Goal: Navigation & Orientation: Find specific page/section

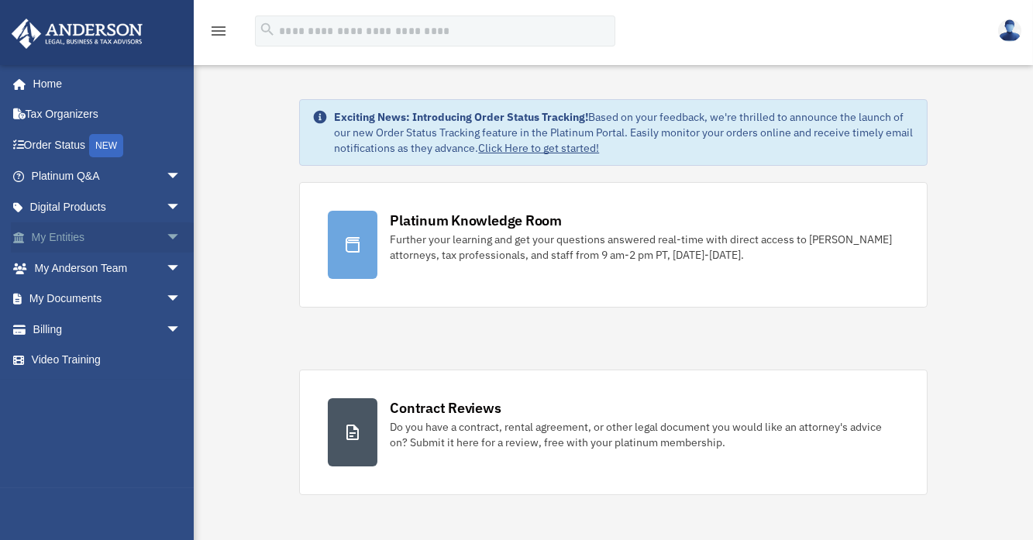
click at [166, 232] on span "arrow_drop_down" at bounding box center [181, 238] width 31 height 32
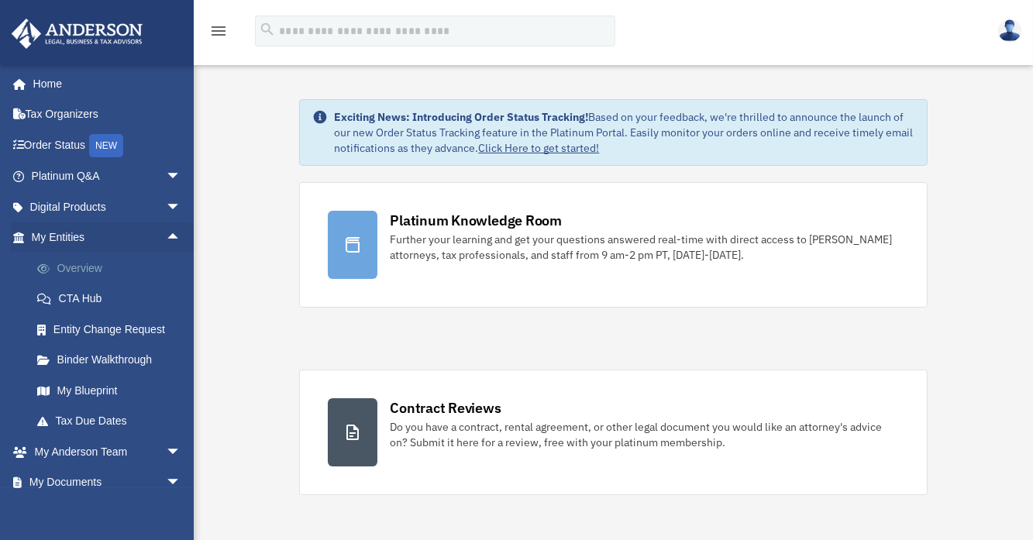
click at [87, 263] on link "Overview" at bounding box center [113, 268] width 183 height 31
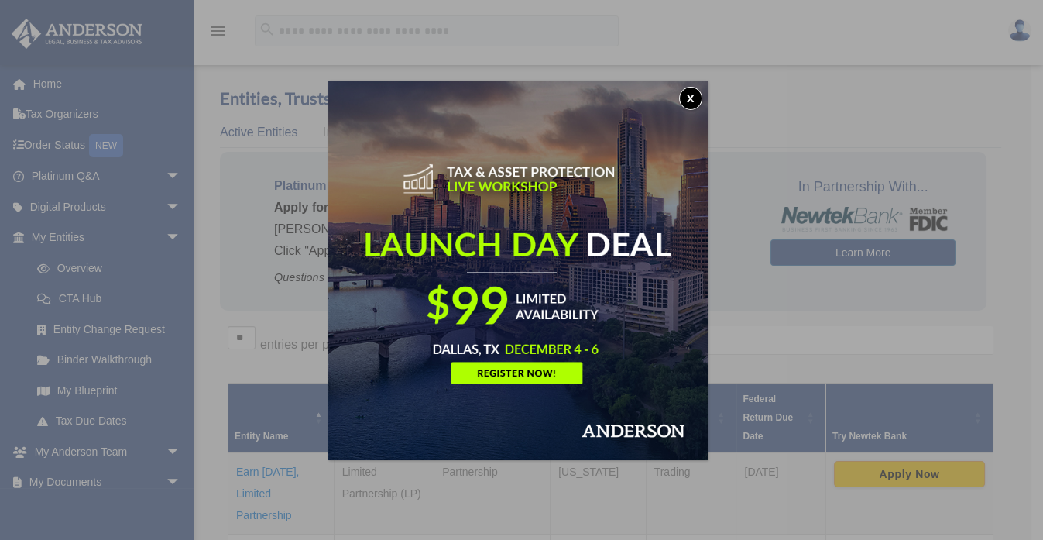
click at [694, 95] on button "x" at bounding box center [690, 98] width 23 height 23
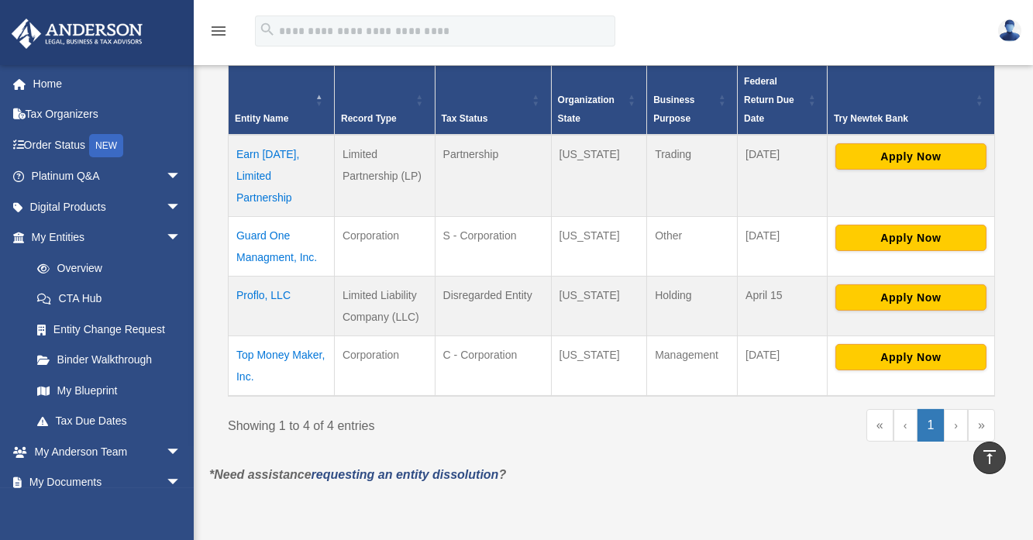
scroll to position [319, 0]
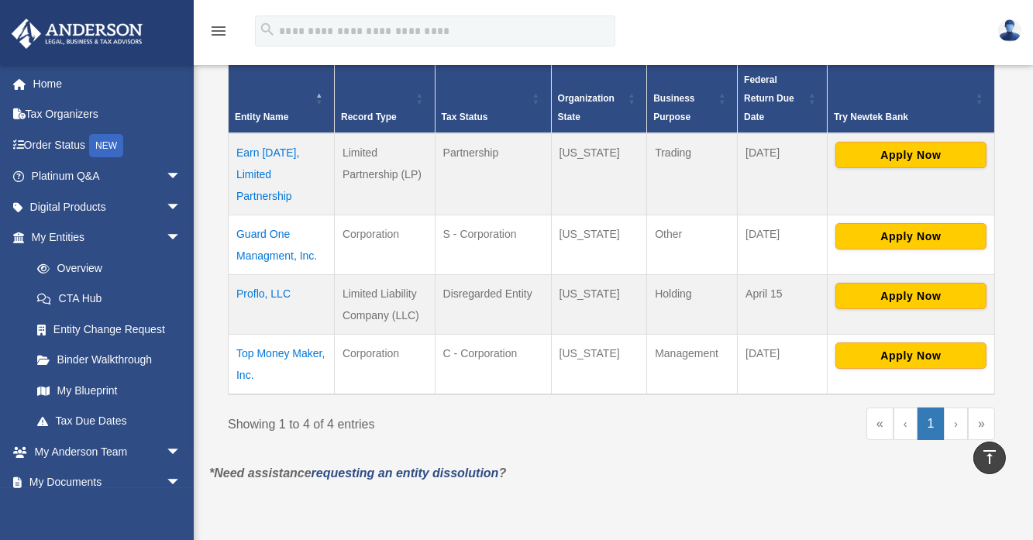
click at [266, 294] on td "Proflo, LLC" at bounding box center [282, 305] width 106 height 60
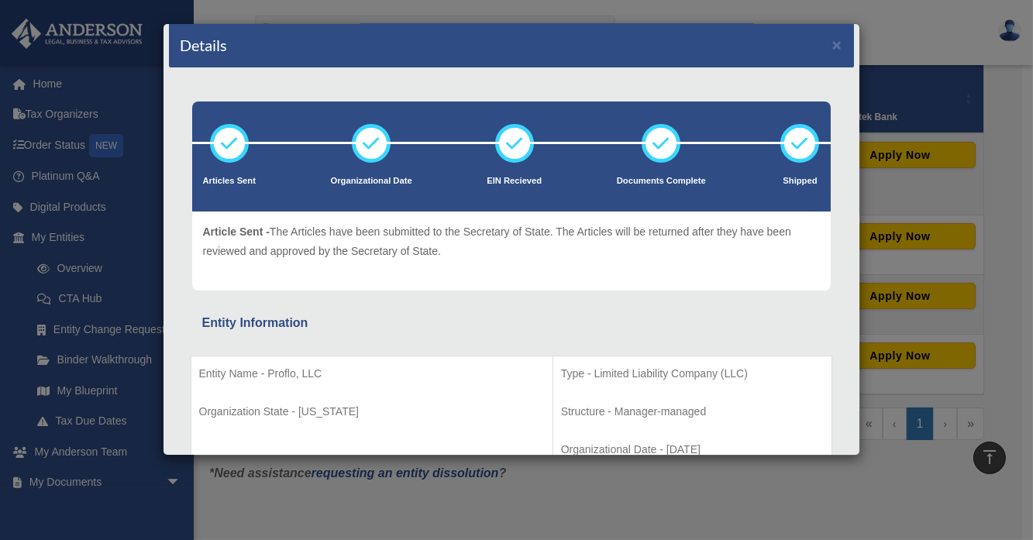
scroll to position [4, 0]
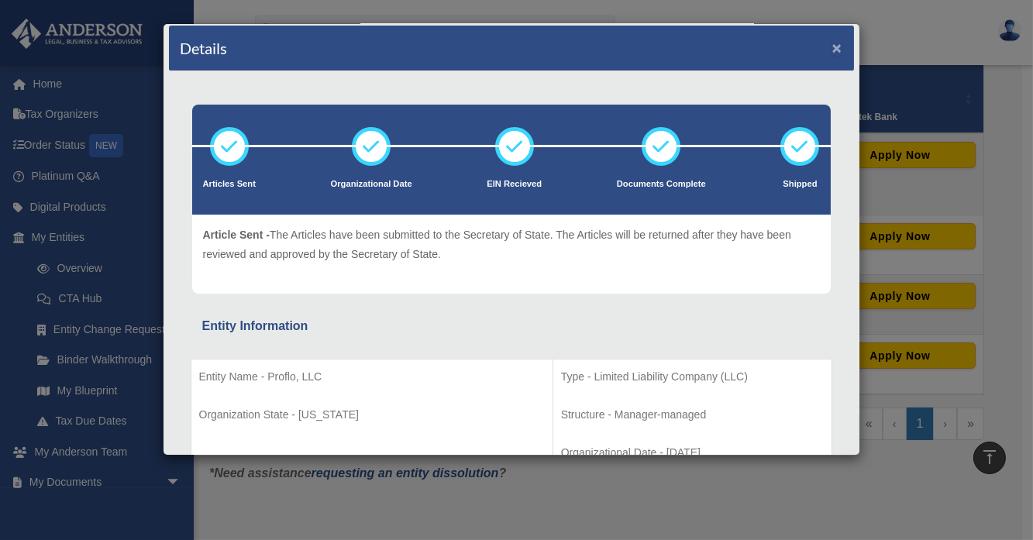
click at [832, 46] on button "×" at bounding box center [837, 48] width 10 height 16
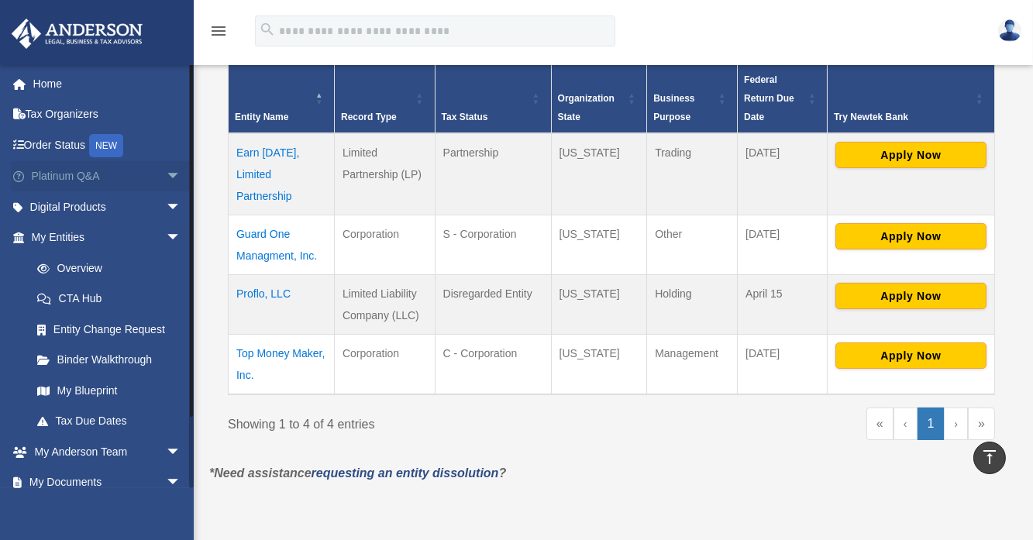
click at [166, 170] on span "arrow_drop_down" at bounding box center [181, 177] width 31 height 32
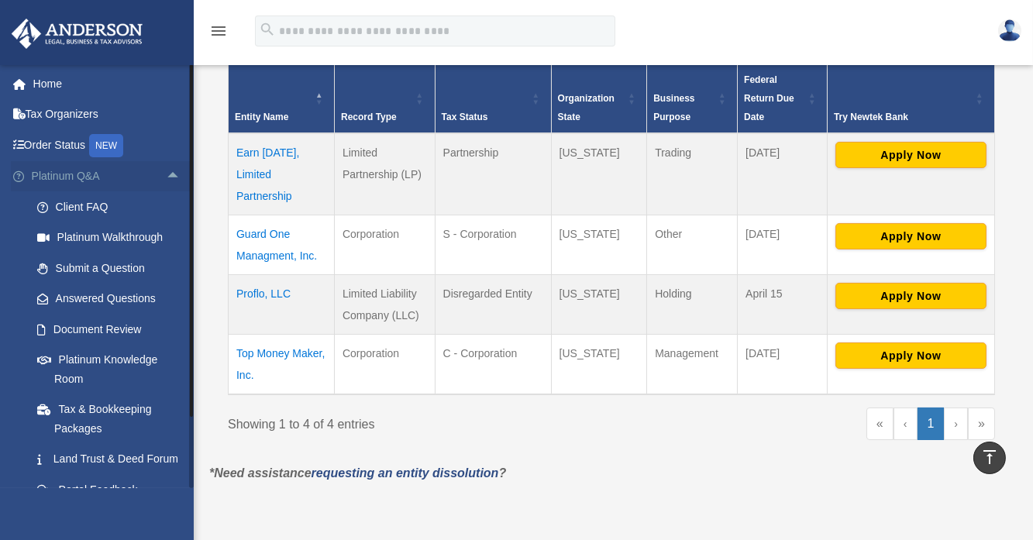
click at [166, 170] on span "arrow_drop_up" at bounding box center [181, 177] width 31 height 32
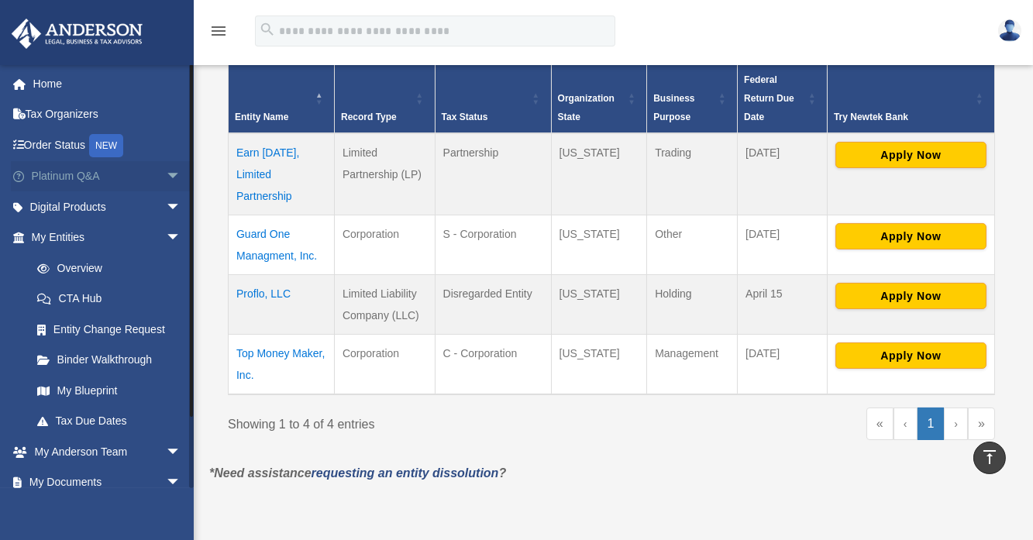
click at [166, 175] on span "arrow_drop_down" at bounding box center [181, 177] width 31 height 32
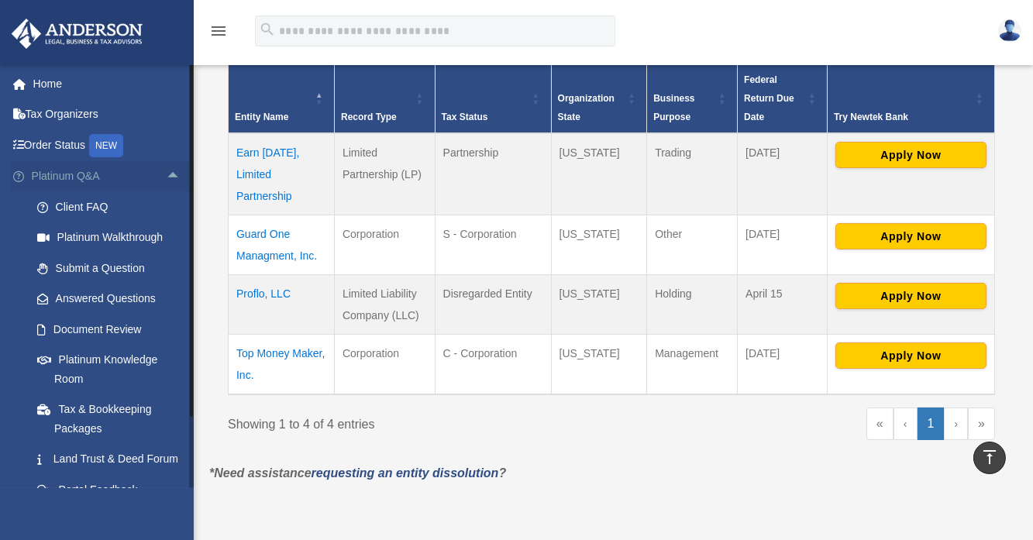
click at [166, 174] on span "arrow_drop_up" at bounding box center [181, 177] width 31 height 32
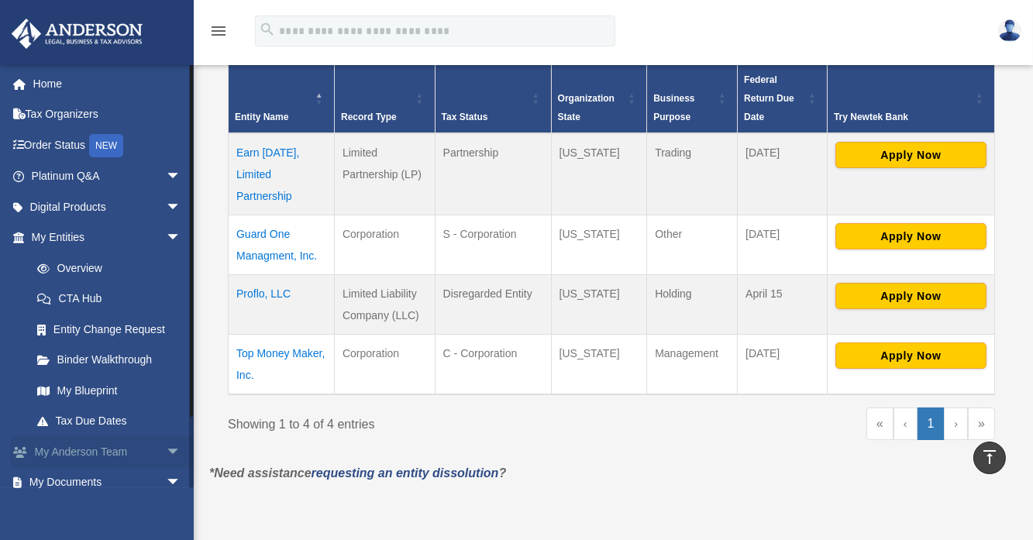
click at [166, 449] on span "arrow_drop_down" at bounding box center [181, 452] width 31 height 32
click at [112, 474] on link "My Anderson Team" at bounding box center [113, 482] width 183 height 31
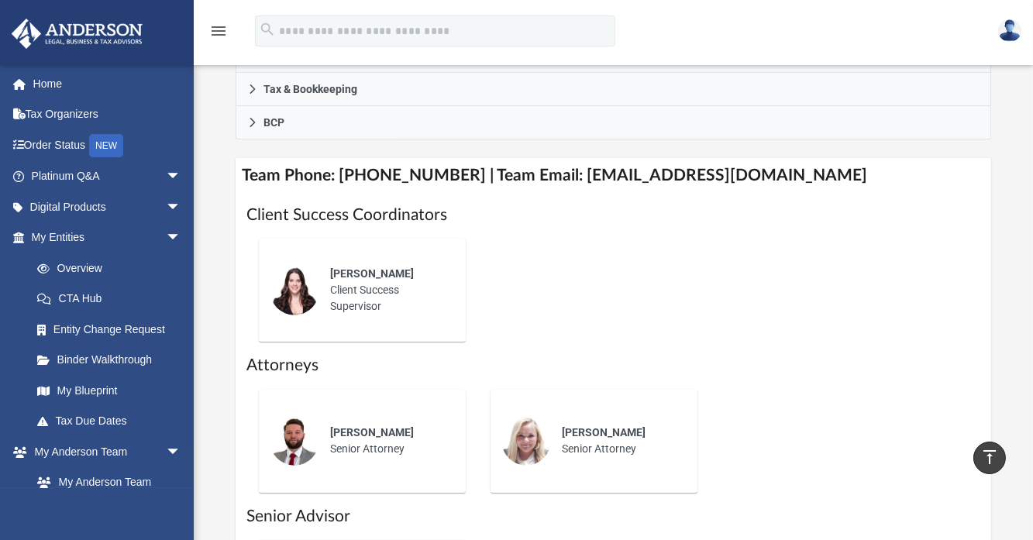
scroll to position [545, 0]
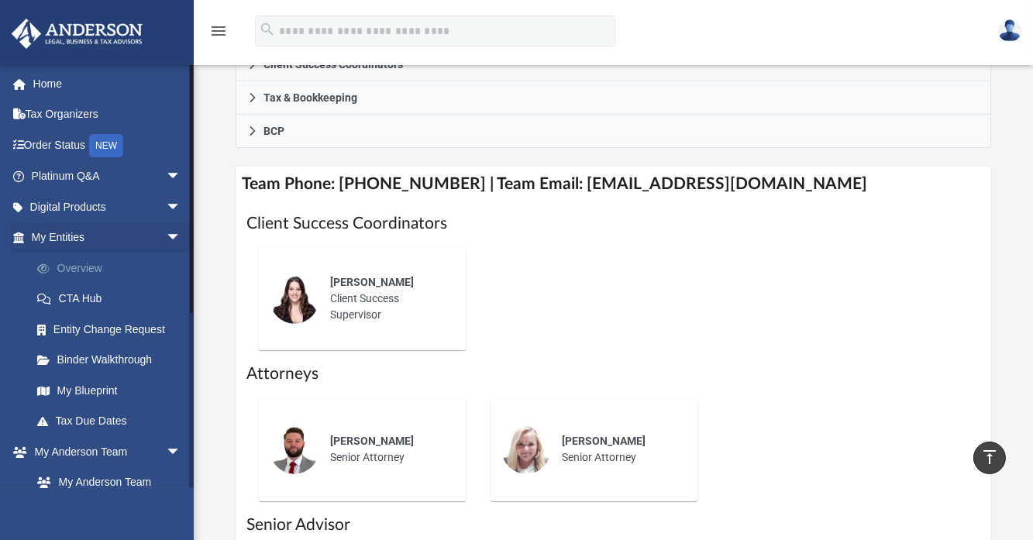
click at [77, 263] on link "Overview" at bounding box center [113, 268] width 183 height 31
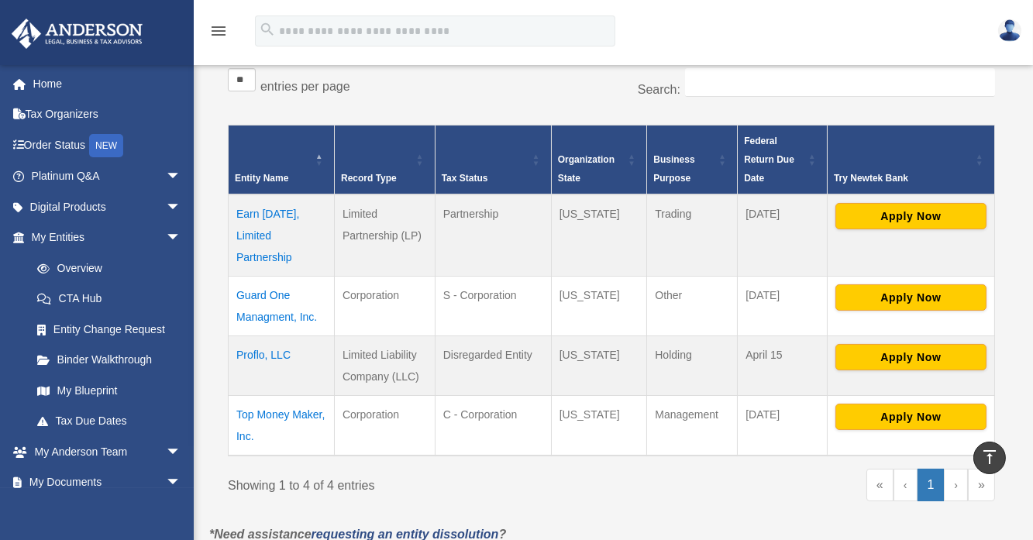
scroll to position [239, 0]
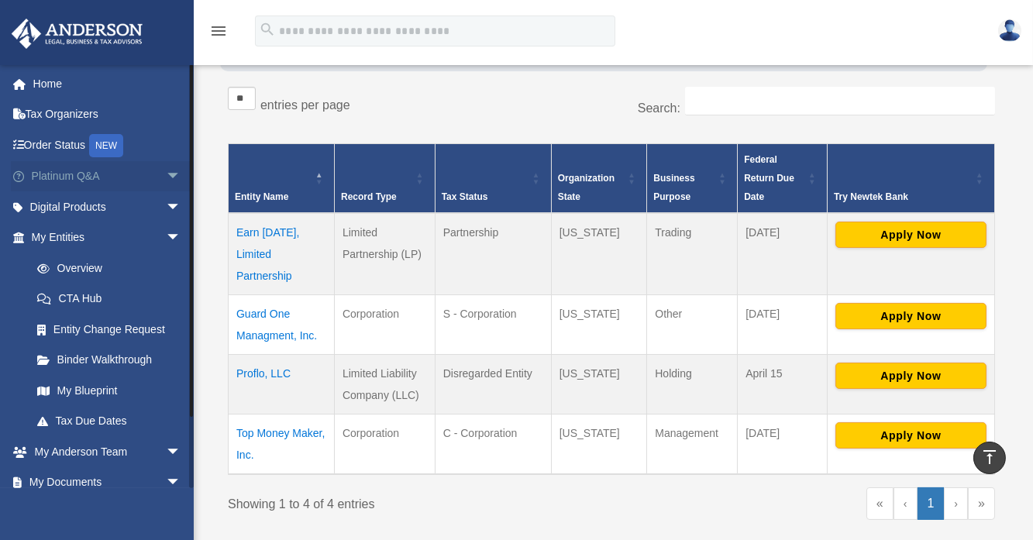
click at [166, 173] on span "arrow_drop_down" at bounding box center [181, 177] width 31 height 32
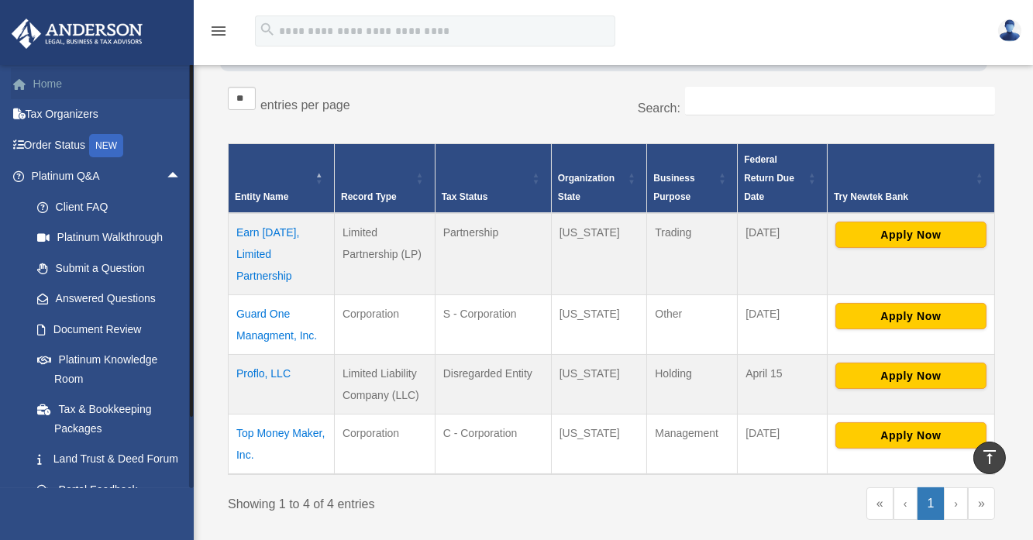
click at [46, 81] on link "Home" at bounding box center [108, 83] width 194 height 31
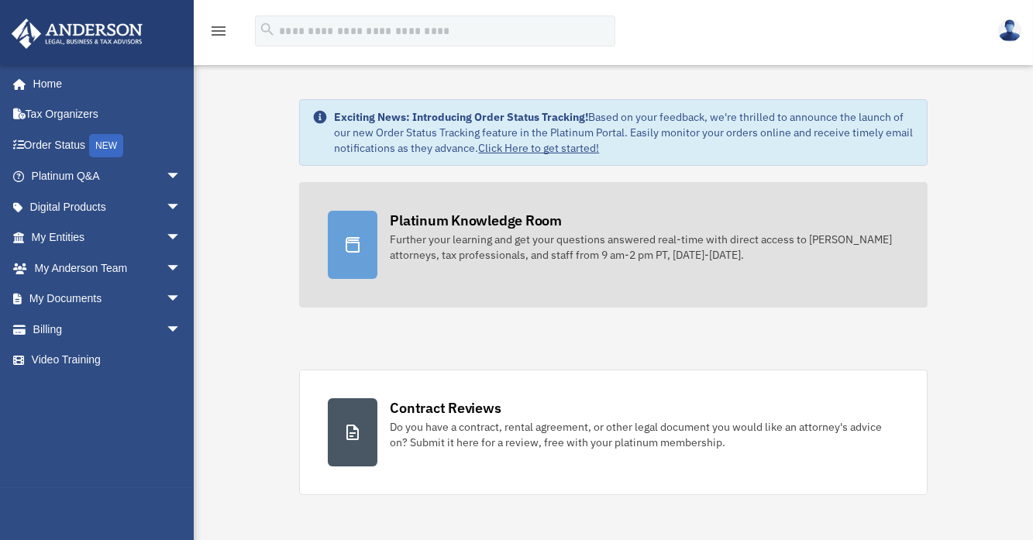
click at [368, 251] on div at bounding box center [353, 245] width 50 height 68
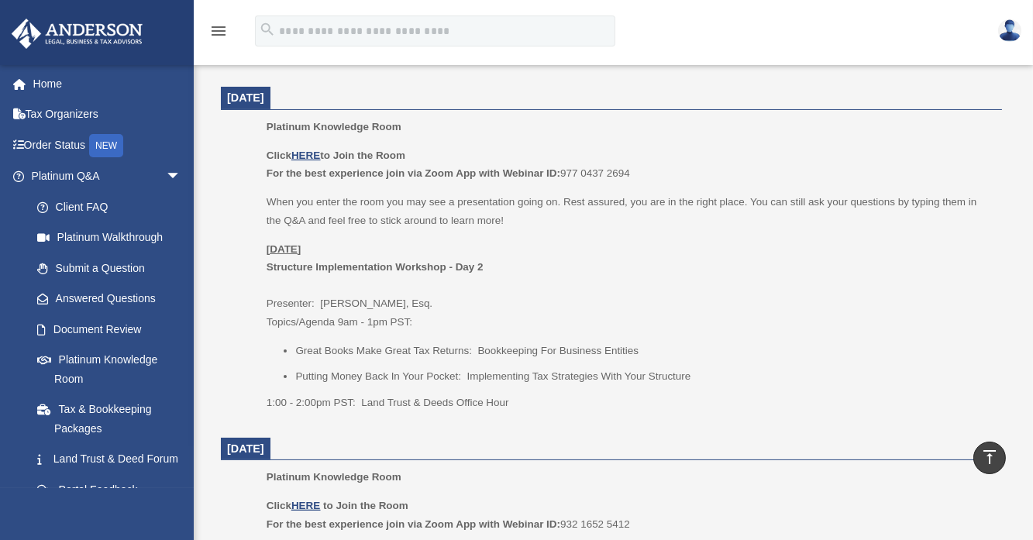
scroll to position [630, 0]
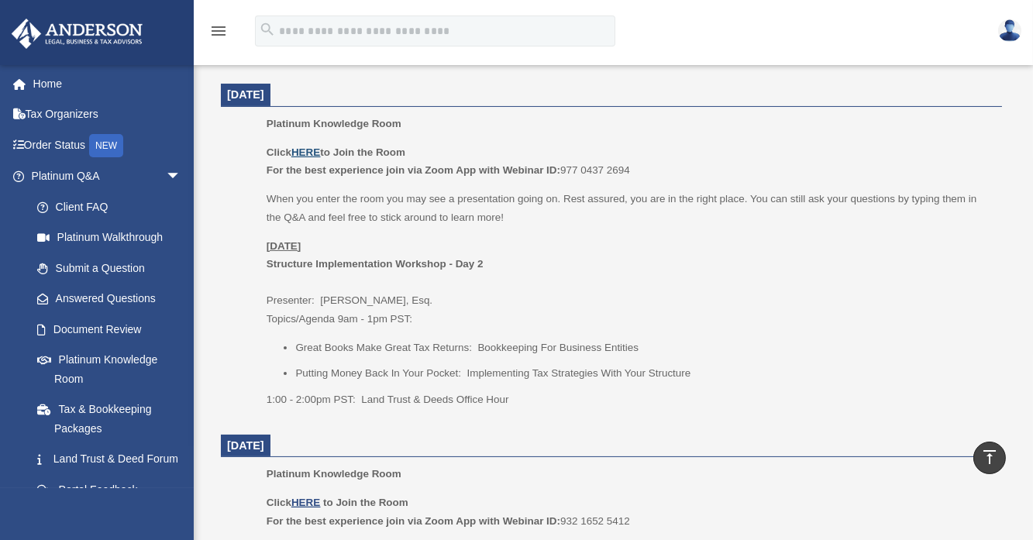
click at [308, 153] on u "HERE" at bounding box center [305, 152] width 29 height 12
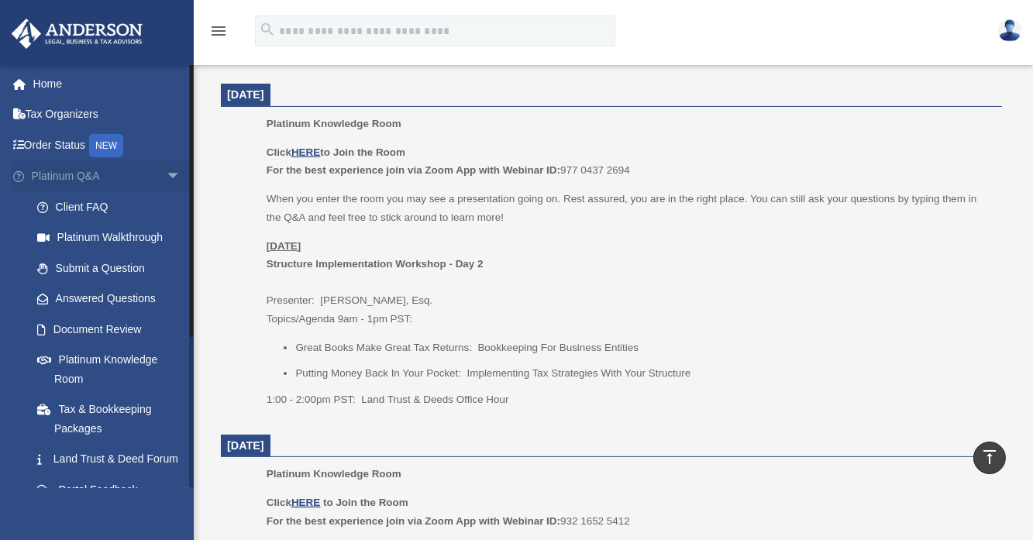
click at [166, 174] on span "arrow_drop_down" at bounding box center [181, 177] width 31 height 32
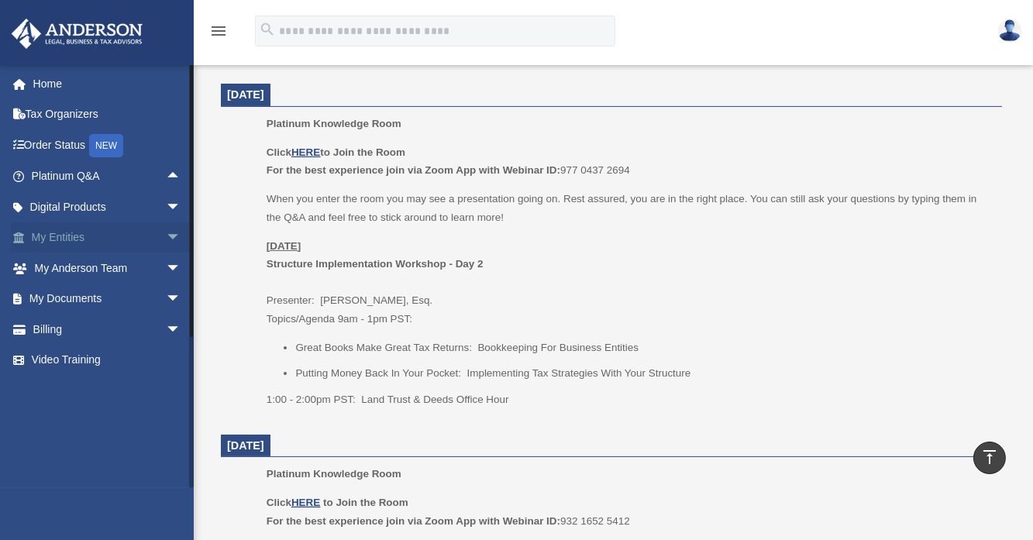
click at [130, 231] on link "My Entities arrow_drop_down" at bounding box center [108, 237] width 194 height 31
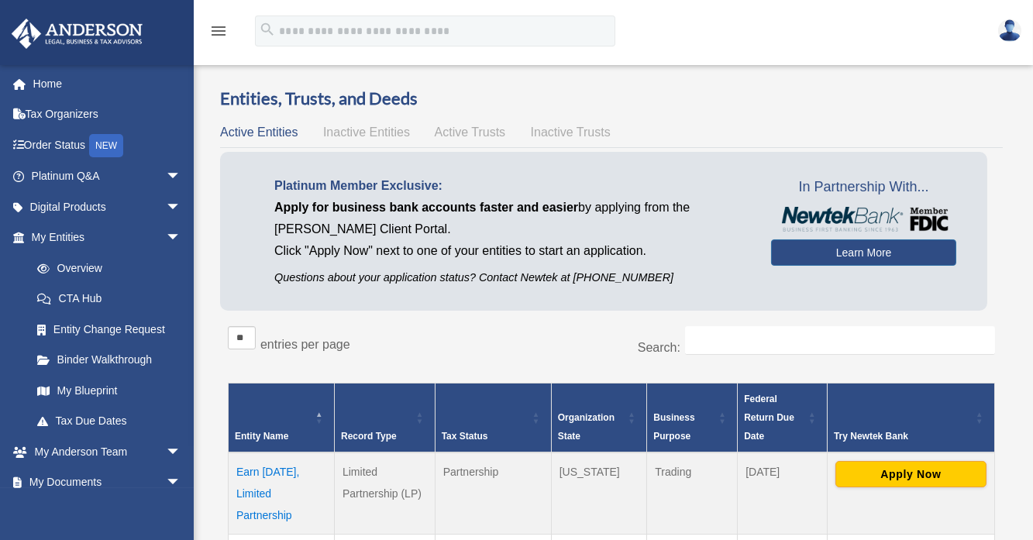
scroll to position [472, 0]
